Goal: Task Accomplishment & Management: Manage account settings

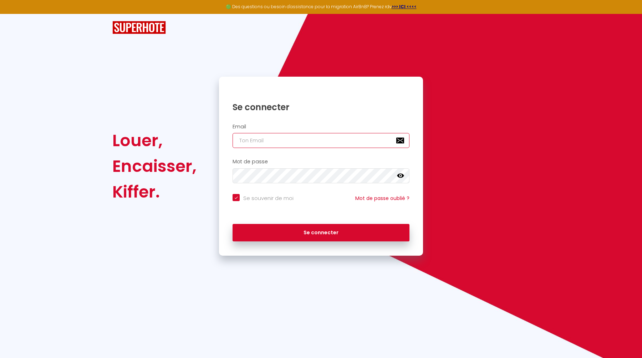
click at [261, 139] on input "email" at bounding box center [321, 140] width 177 height 15
type input "[EMAIL_ADDRESS][DOMAIN_NAME]"
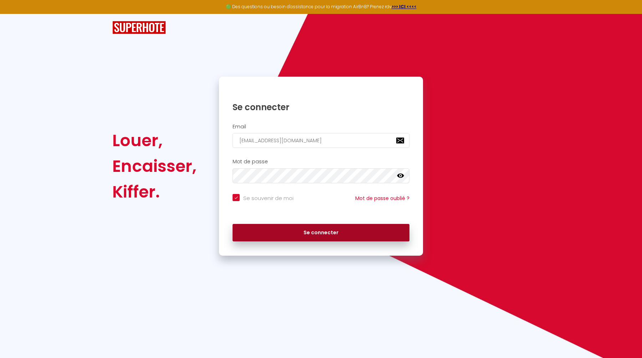
click at [303, 227] on button "Se connecter" at bounding box center [321, 233] width 177 height 18
checkbox input "true"
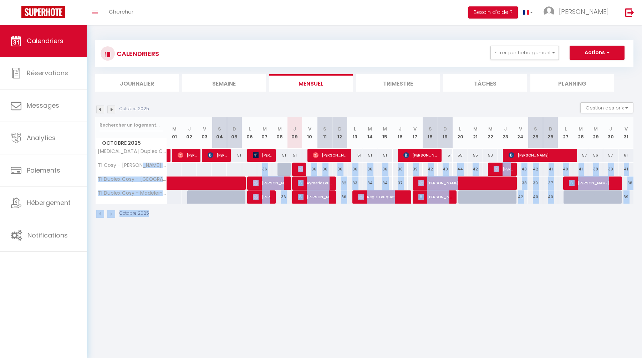
drag, startPoint x: 148, startPoint y: 165, endPoint x: 238, endPoint y: 292, distance: 155.6
click at [239, 292] on body "🟢 Des questions ou besoin d'assistance pour la migration AirBnB? Prenez rdv >>>…" at bounding box center [321, 204] width 642 height 358
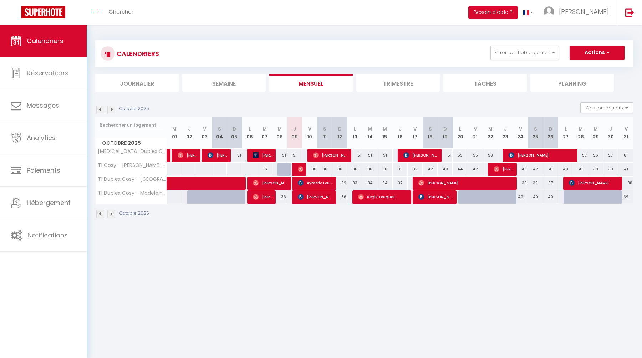
click at [255, 290] on body "🟢 Des questions ou besoin d'assistance pour la migration AirBnB? Prenez rdv >>>…" at bounding box center [321, 204] width 642 height 358
click at [593, 54] on button "Actions" at bounding box center [597, 53] width 55 height 14
click at [594, 52] on button "Actions" at bounding box center [597, 53] width 55 height 14
